Goal: Task Accomplishment & Management: Manage account settings

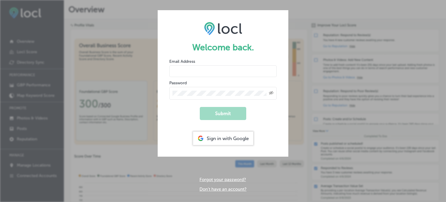
click at [195, 75] on input "email" at bounding box center [222, 71] width 107 height 12
type input "[EMAIL_ADDRESS][DOMAIN_NAME]"
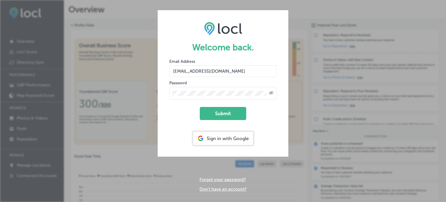
click at [200, 107] on button "Submit" at bounding box center [223, 113] width 46 height 13
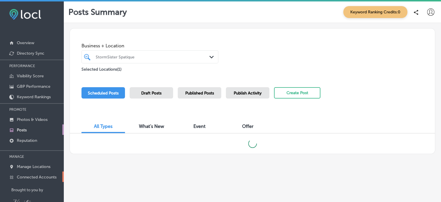
click at [33, 173] on link "Connected Accounts" at bounding box center [32, 176] width 64 height 10
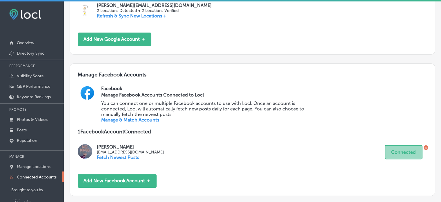
scroll to position [200, 0]
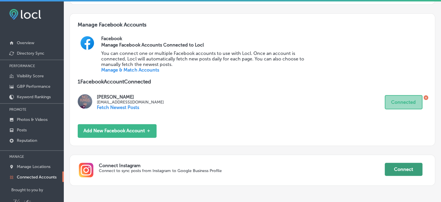
click at [397, 171] on button "Connect" at bounding box center [404, 168] width 38 height 13
